Goal: Task Accomplishment & Management: Use online tool/utility

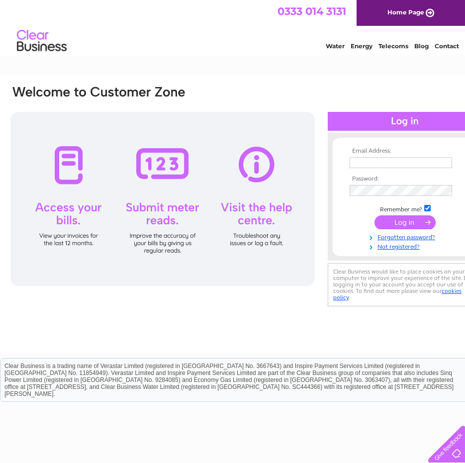
type input "[EMAIL_ADDRESS][DOMAIN_NAME]"
click at [422, 226] on input "submit" at bounding box center [405, 222] width 61 height 14
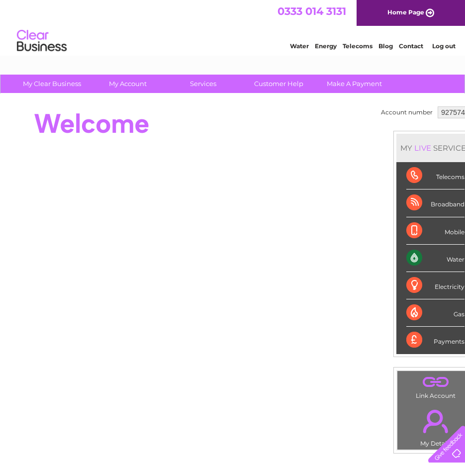
click at [423, 262] on div "Water" at bounding box center [436, 258] width 58 height 27
click at [440, 254] on div "Water" at bounding box center [436, 258] width 58 height 27
click at [433, 257] on div "Water" at bounding box center [436, 258] width 58 height 27
click at [421, 258] on div "Water" at bounding box center [436, 258] width 58 height 27
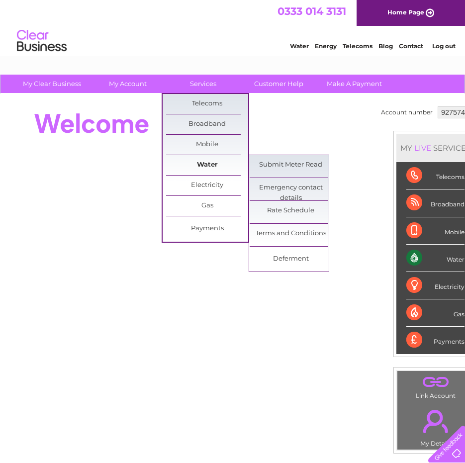
drag, startPoint x: 216, startPoint y: 165, endPoint x: 276, endPoint y: 172, distance: 60.6
click at [299, 173] on link "Submit Meter Read" at bounding box center [291, 165] width 82 height 20
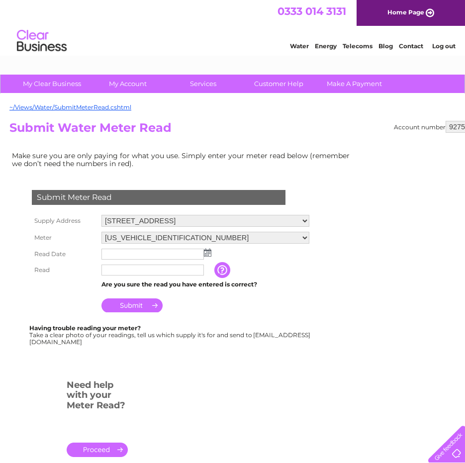
click at [298, 218] on select "499 Windmillhill Street, Motherwell, Lanarkshire, ML1 2UF 48 James Street, Dalr…" at bounding box center [206, 221] width 208 height 12
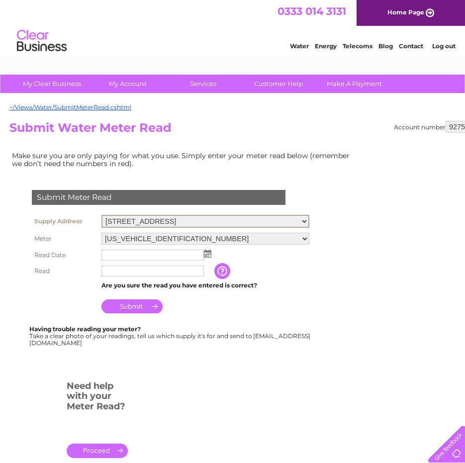
select select "528089"
click at [102, 215] on select "499 Windmillhill Street, Motherwell, Lanarkshire, ML1 2UF 48 James Street, Dalr…" at bounding box center [206, 221] width 208 height 13
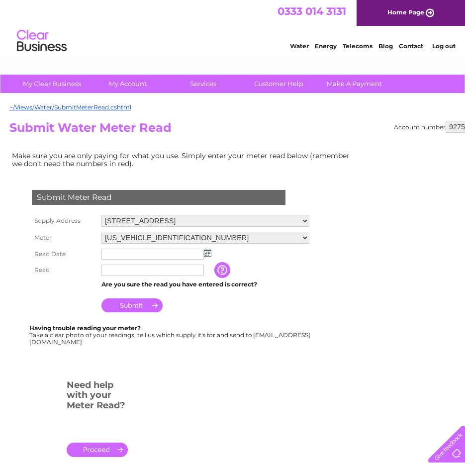
click at [207, 255] on img at bounding box center [207, 253] width 7 height 8
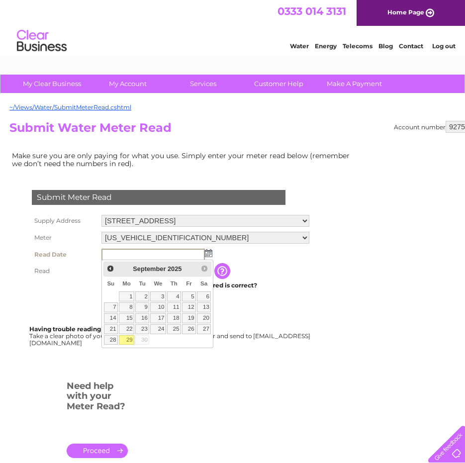
click at [130, 337] on link "29" at bounding box center [126, 340] width 15 height 10
type input "2025/09/29"
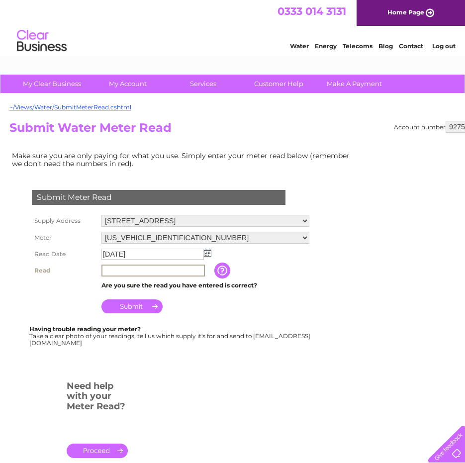
click at [152, 272] on input "text" at bounding box center [154, 271] width 104 height 12
type input "4560"
click at [137, 313] on input "Submit" at bounding box center [132, 307] width 61 height 14
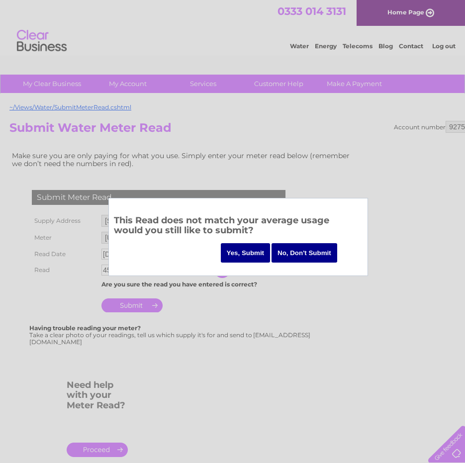
click at [329, 249] on input "No, Don't Submit" at bounding box center [305, 252] width 66 height 19
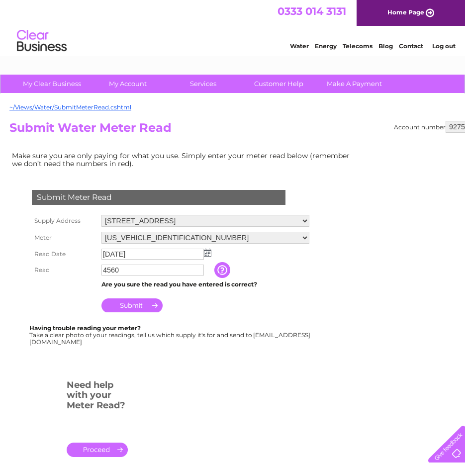
click at [209, 253] on img at bounding box center [207, 253] width 7 height 8
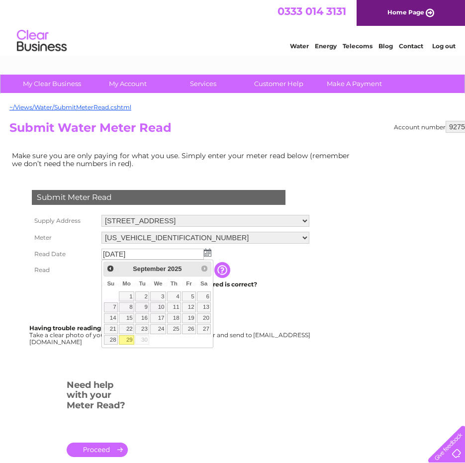
click at [269, 278] on td "The reading you have just taken from your water meter. Our records indicate you…" at bounding box center [272, 270] width 80 height 16
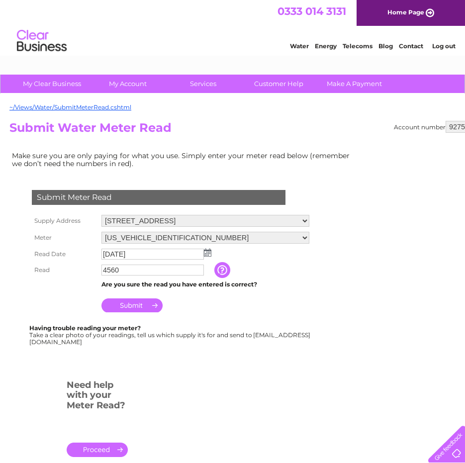
click at [141, 304] on input "Submit" at bounding box center [132, 306] width 61 height 14
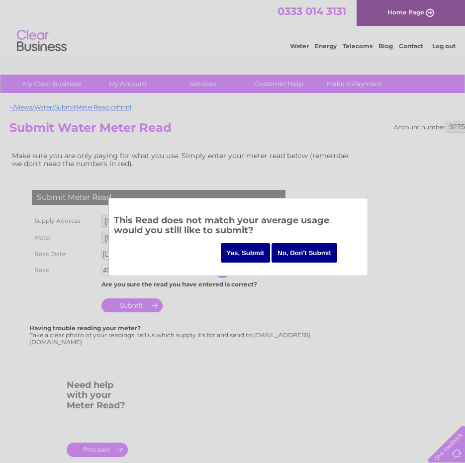
click at [259, 244] on input "Yes, Submit" at bounding box center [246, 252] width 50 height 19
